Goal: Task Accomplishment & Management: Manage account settings

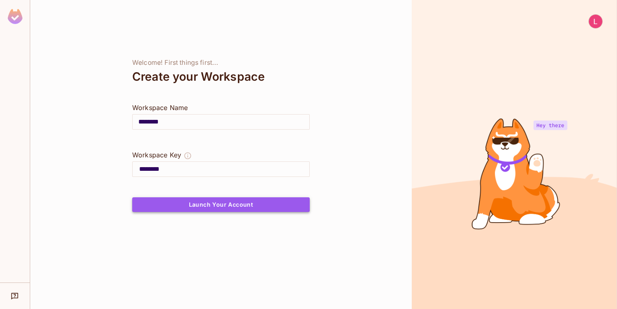
click at [291, 208] on button "Launch Your Account" at bounding box center [220, 204] width 177 height 15
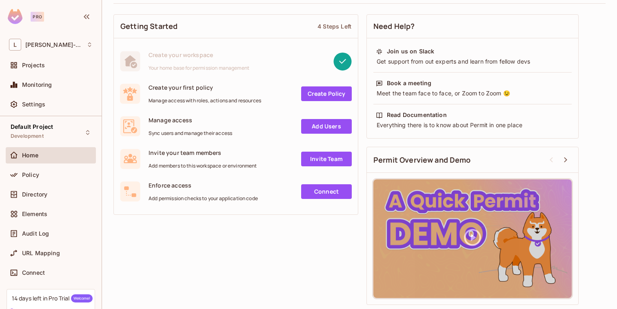
click at [63, 113] on div "Settings" at bounding box center [51, 106] width 90 height 20
click at [63, 108] on div "Settings" at bounding box center [51, 105] width 84 height 10
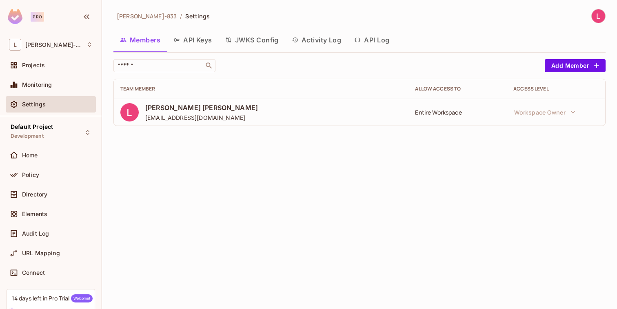
click at [180, 35] on button "API Keys" at bounding box center [193, 40] width 52 height 20
